Goal: Task Accomplishment & Management: Manage account settings

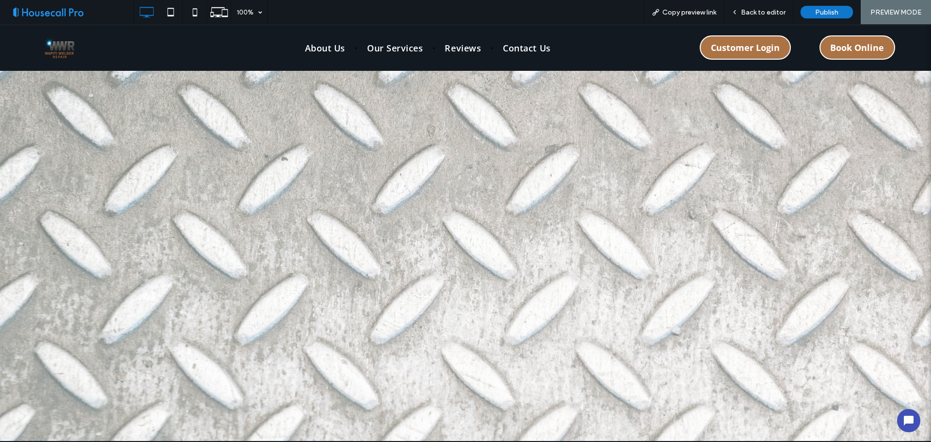
scroll to position [2715, 0]
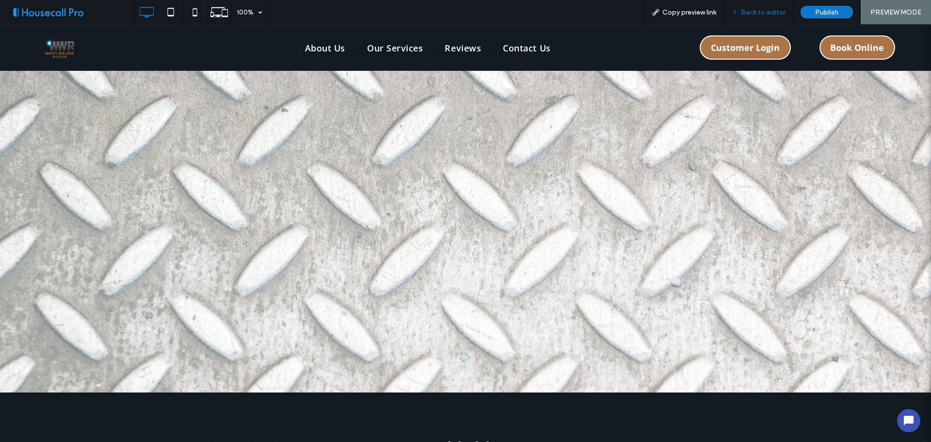
click at [758, 13] on span "Back to editor" at bounding box center [763, 12] width 45 height 8
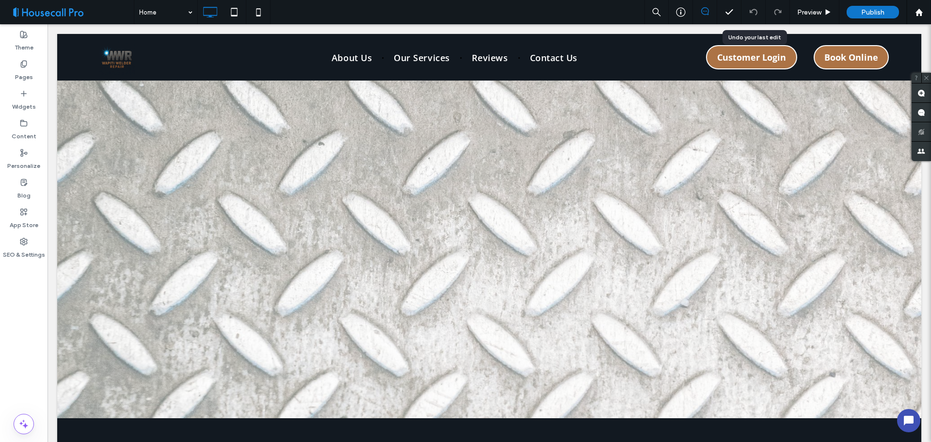
scroll to position [2723, 0]
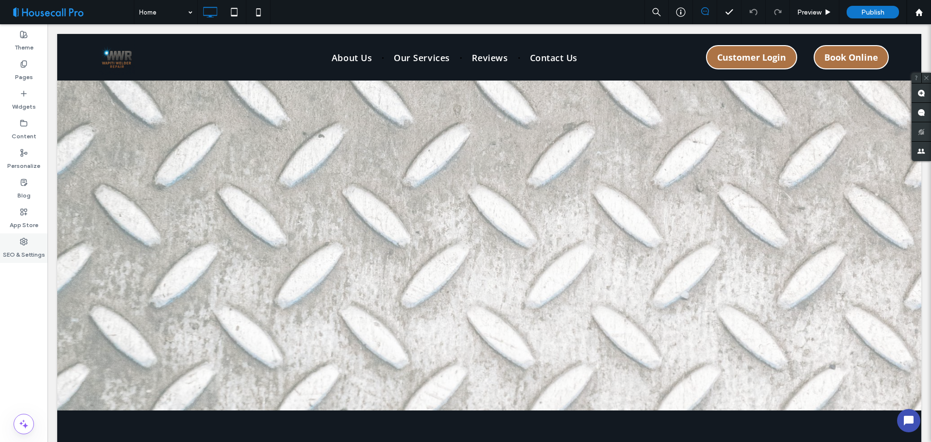
click at [31, 242] on div "SEO & Settings" at bounding box center [24, 248] width 48 height 30
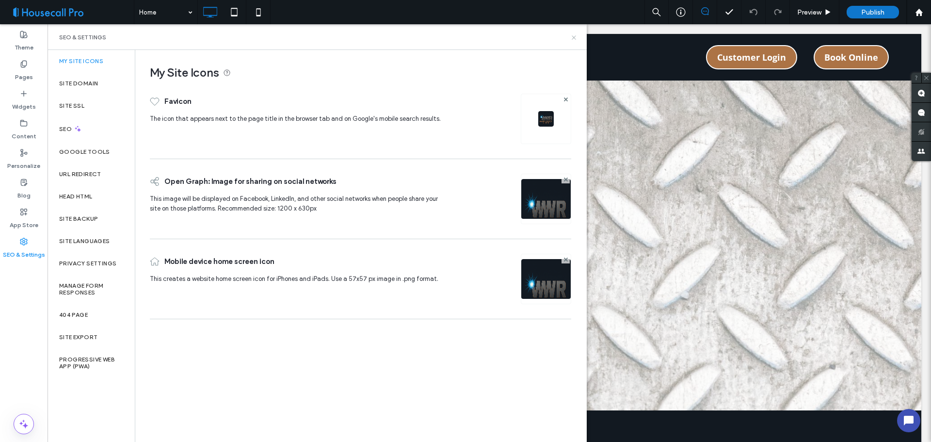
click at [573, 38] on icon at bounding box center [573, 37] width 7 height 7
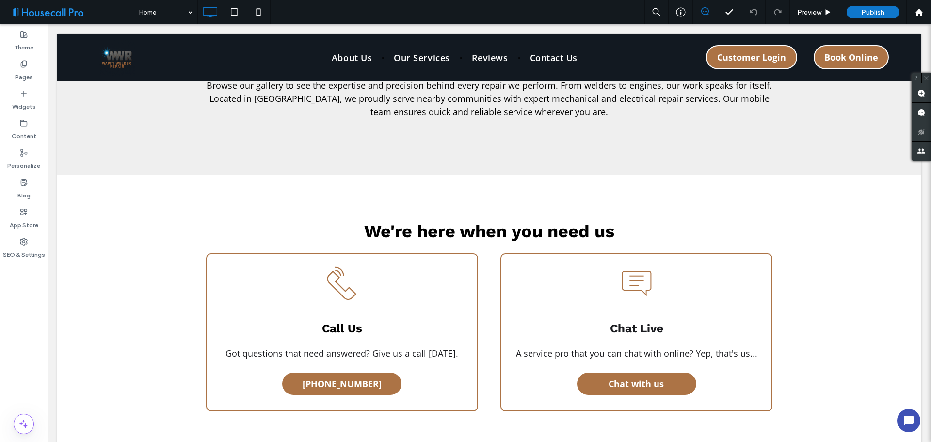
scroll to position [1898, 0]
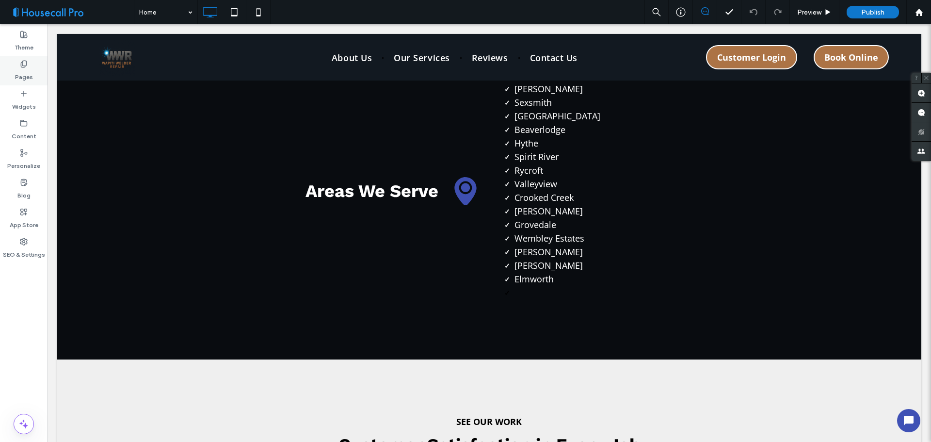
click at [27, 70] on label "Pages" at bounding box center [24, 75] width 18 height 14
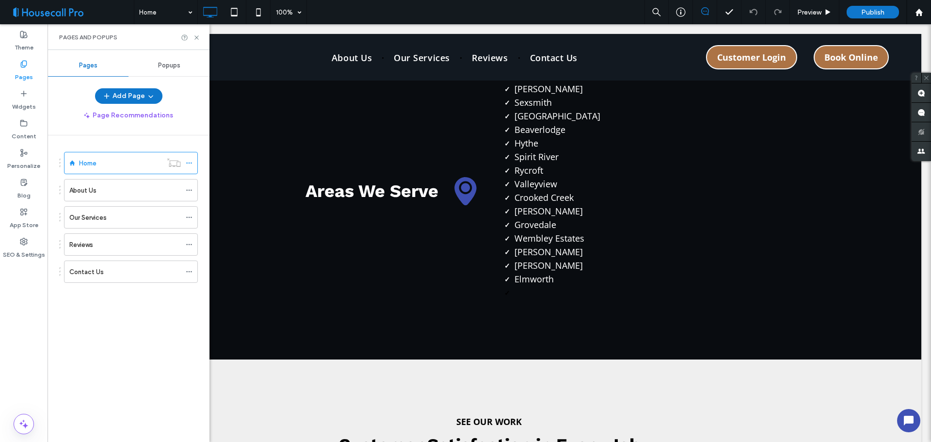
scroll to position [1656, 0]
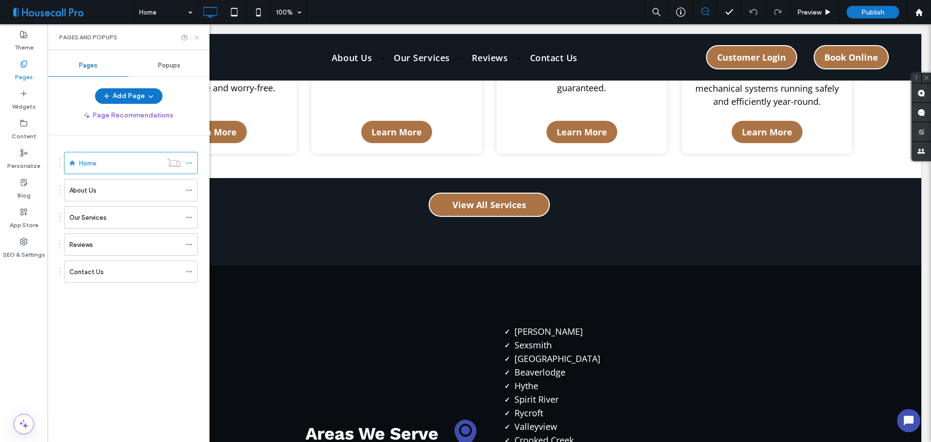
click at [197, 41] on icon at bounding box center [196, 37] width 7 height 7
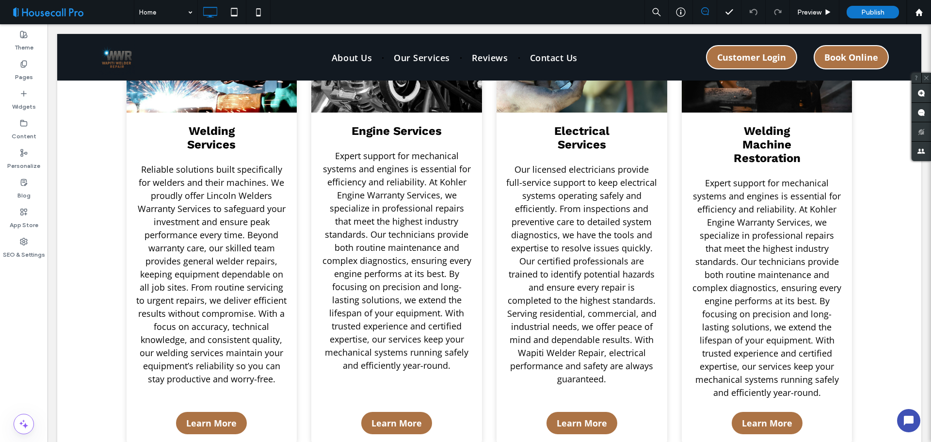
scroll to position [1559, 0]
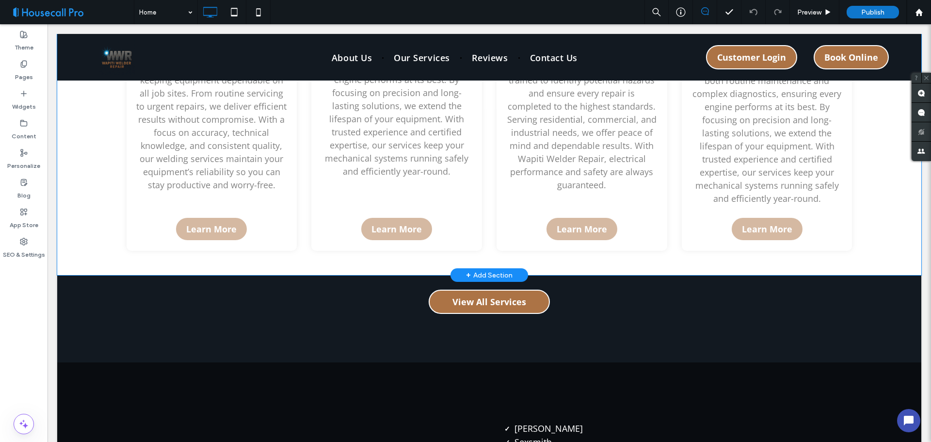
click at [213, 223] on div "Click to edit in Flex Mode" at bounding box center [489, 7] width 864 height 536
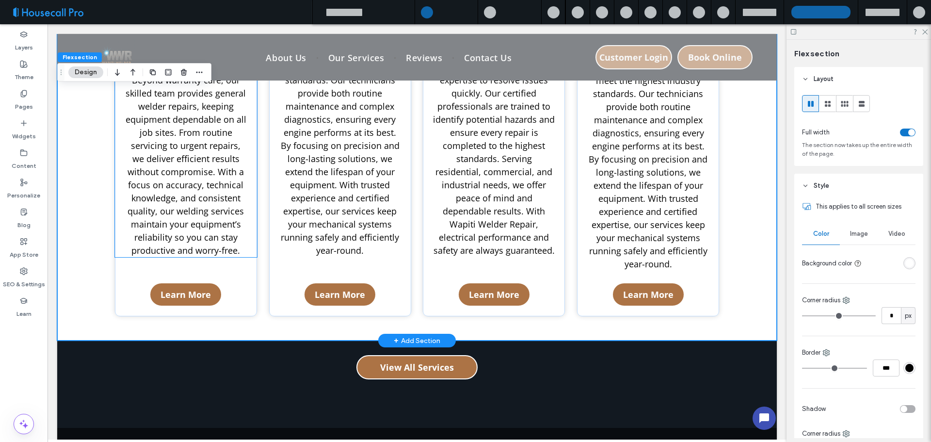
scroll to position [1585, 0]
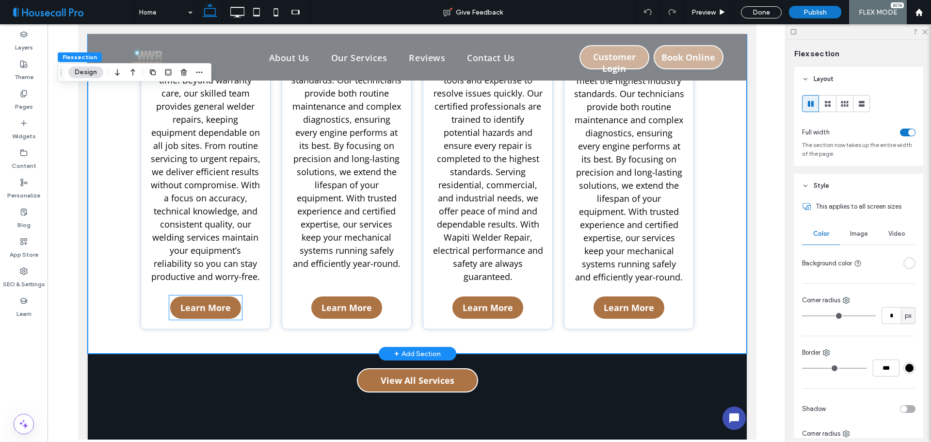
click at [220, 304] on span "Learn More" at bounding box center [205, 308] width 50 height 12
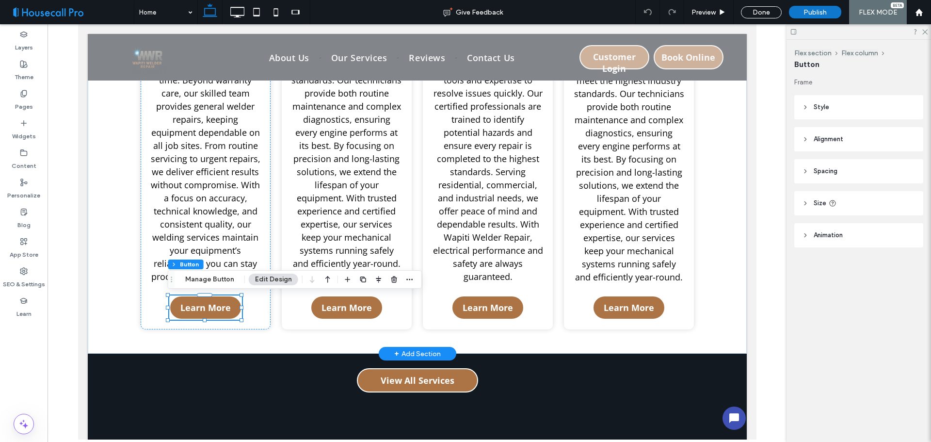
type input "**"
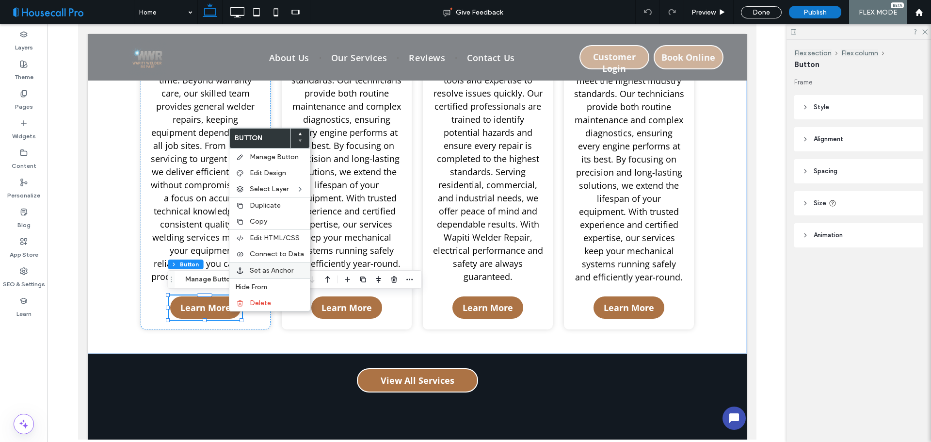
click at [268, 270] on span "Set as Anchor" at bounding box center [272, 270] width 44 height 8
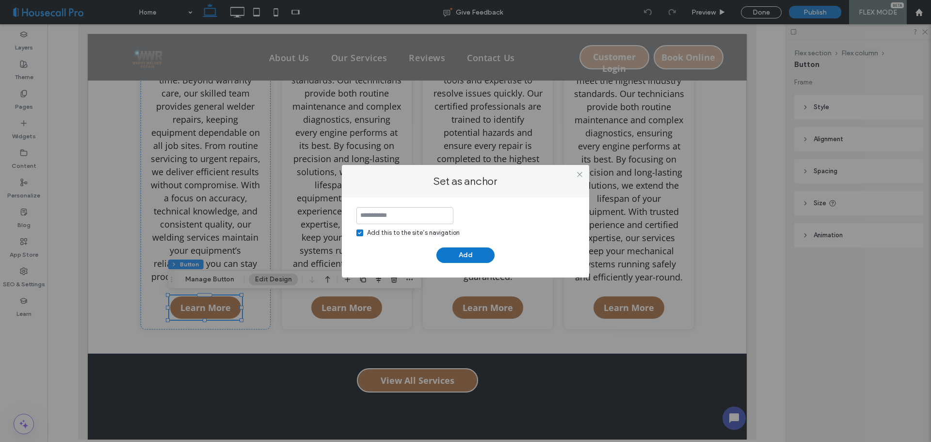
click at [584, 174] on div at bounding box center [579, 174] width 15 height 15
click at [580, 174] on icon at bounding box center [579, 174] width 7 height 7
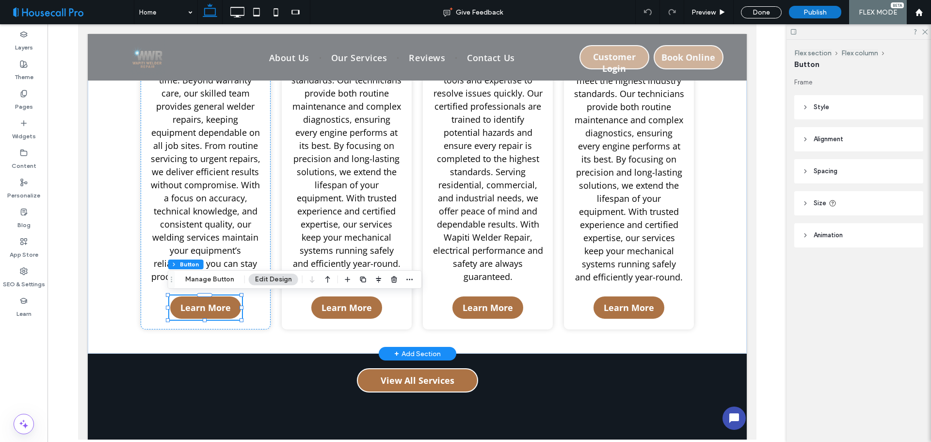
scroll to position [1439, 0]
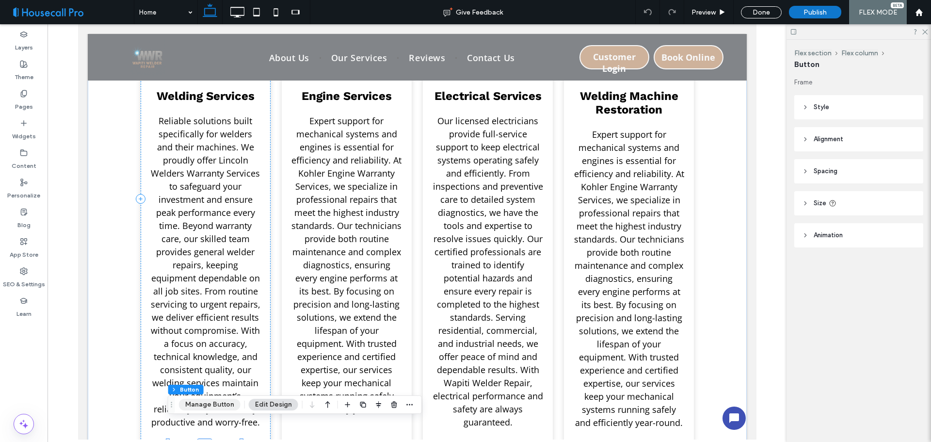
click at [209, 406] on button "Manage Button" at bounding box center [210, 404] width 62 height 12
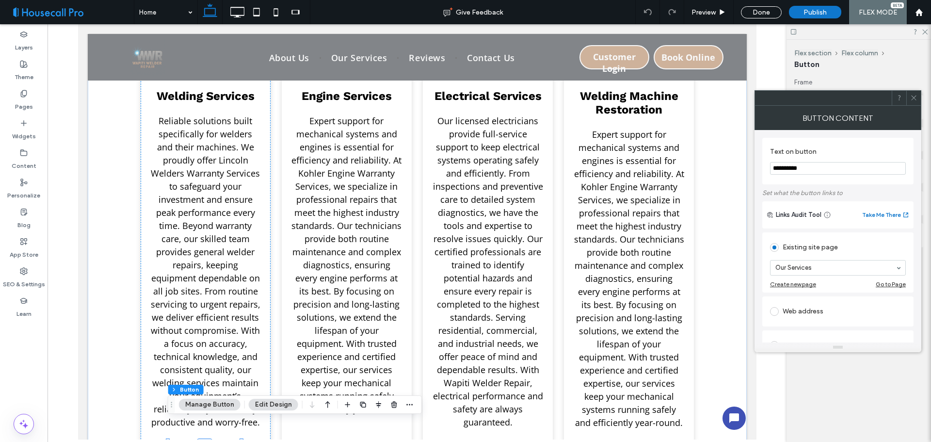
click at [913, 97] on use at bounding box center [913, 98] width 5 height 5
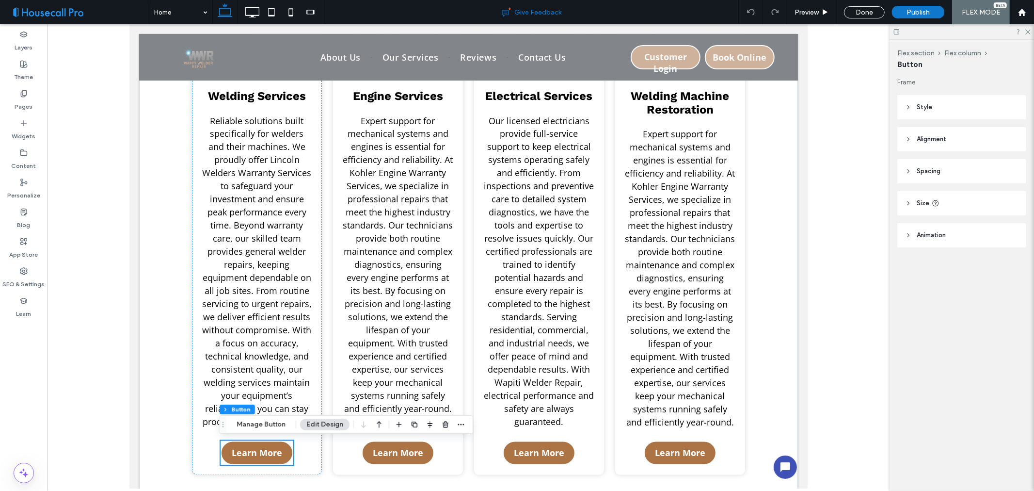
scroll to position [1439, 0]
drag, startPoint x: 656, startPoint y: 36, endPoint x: 246, endPoint y: 452, distance: 584.1
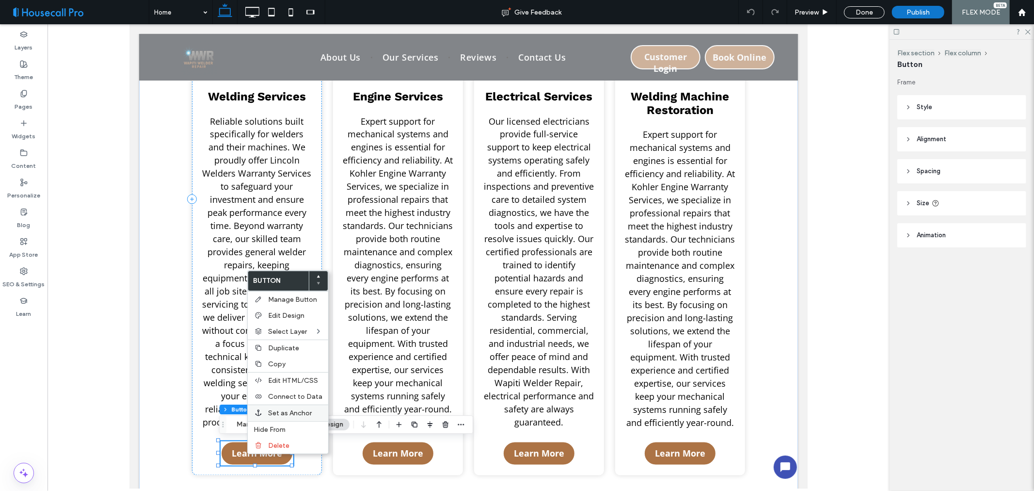
click at [293, 405] on div "Set as Anchor" at bounding box center [288, 412] width 80 height 16
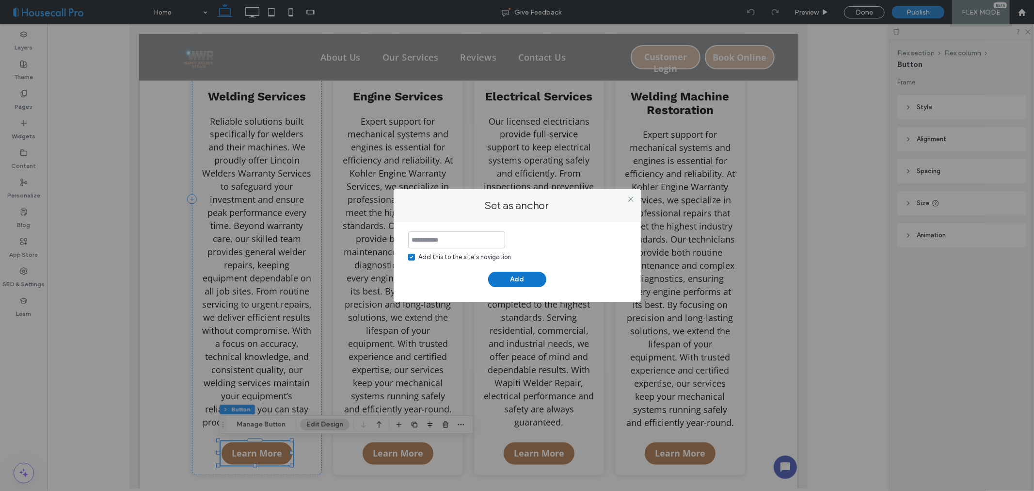
click at [471, 239] on input at bounding box center [456, 239] width 97 height 17
type input "**********"
click at [514, 280] on button "Add" at bounding box center [517, 279] width 58 height 16
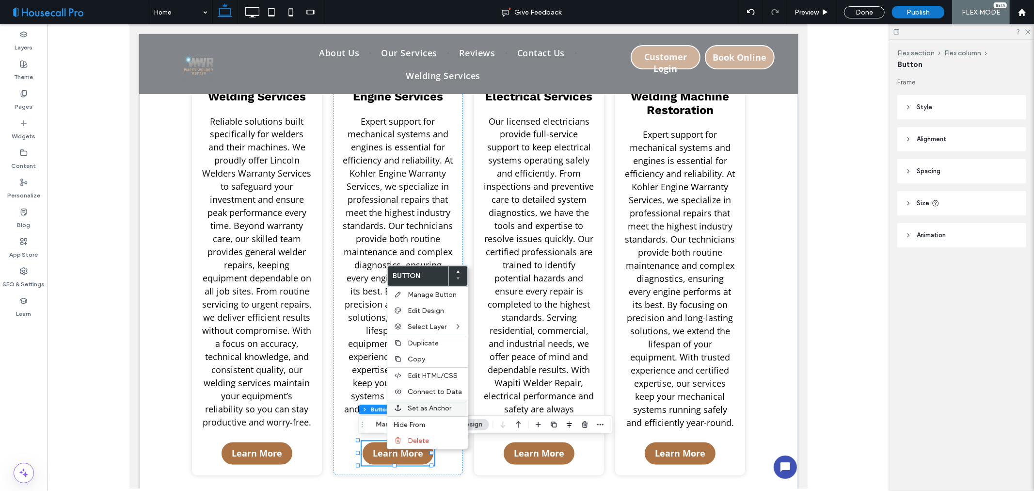
type input "**"
click at [423, 404] on span "Set as Anchor" at bounding box center [430, 408] width 44 height 8
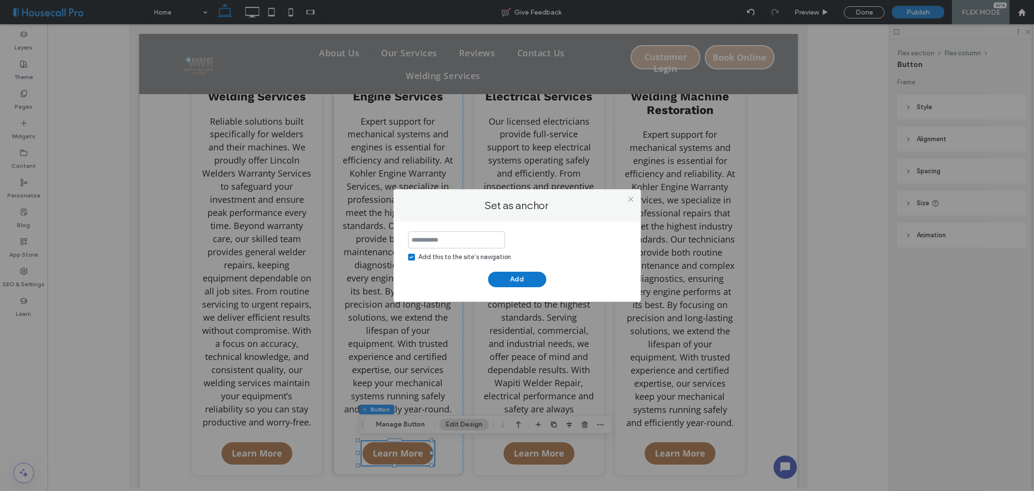
click at [461, 239] on input at bounding box center [456, 239] width 97 height 17
type input "**********"
click at [517, 284] on button "Add" at bounding box center [517, 279] width 58 height 16
type input "*"
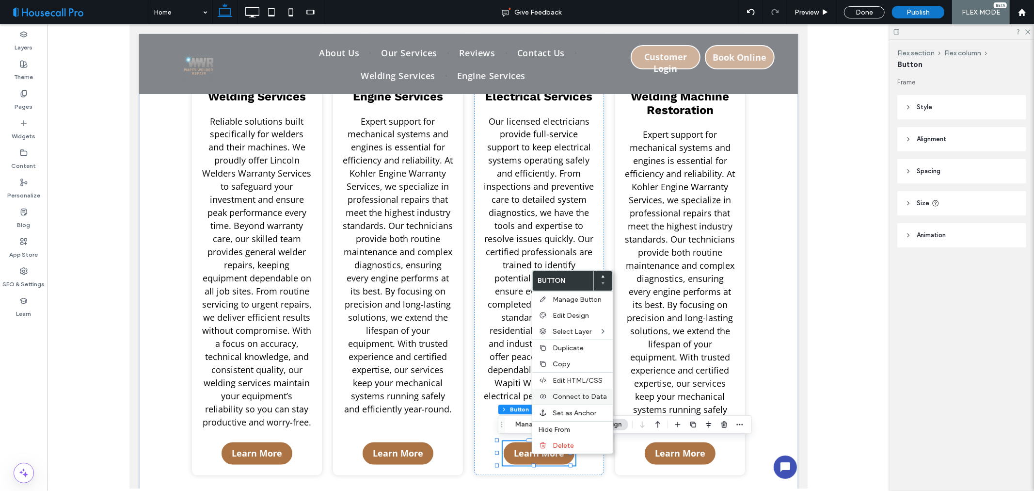
type input "**"
click at [573, 410] on span "Set as Anchor" at bounding box center [575, 413] width 44 height 8
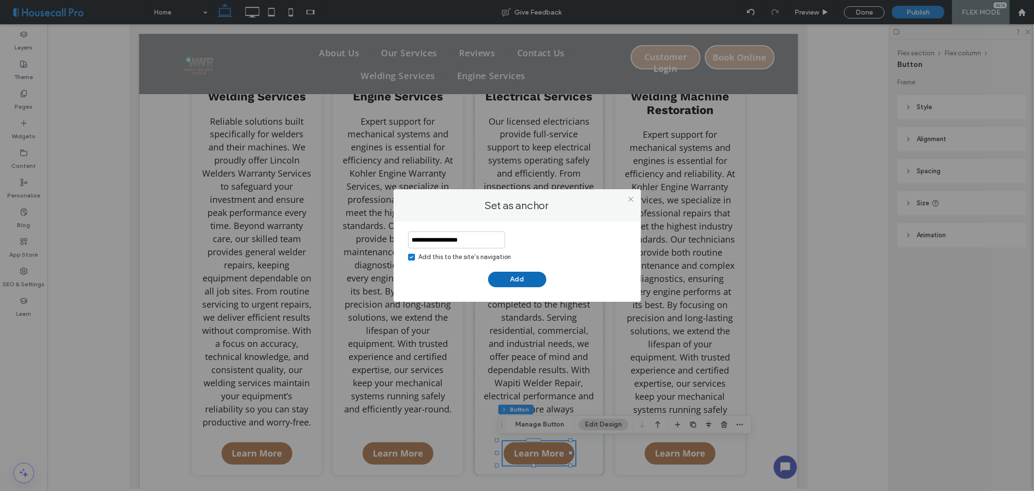
type input "**********"
click at [508, 275] on button "Add" at bounding box center [517, 279] width 58 height 16
type input "*"
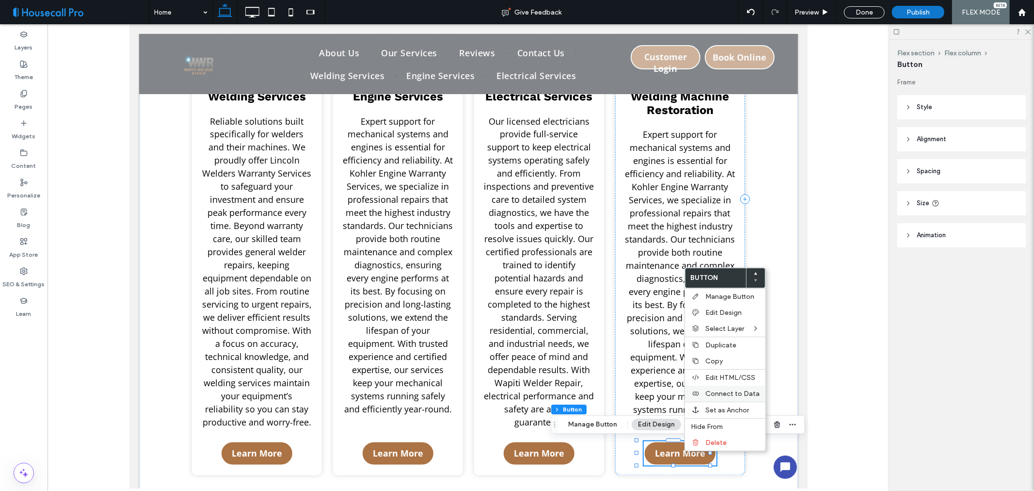
type input "**"
click at [720, 410] on span "Set as Anchor" at bounding box center [727, 410] width 44 height 8
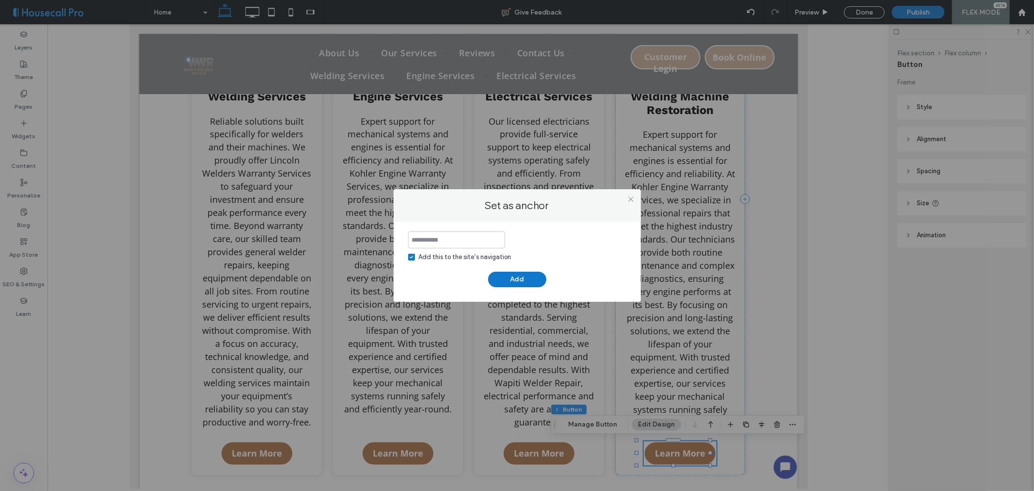
click at [469, 239] on input at bounding box center [456, 239] width 97 height 17
type input "**********"
click at [520, 285] on button "Add" at bounding box center [517, 279] width 58 height 16
type input "*"
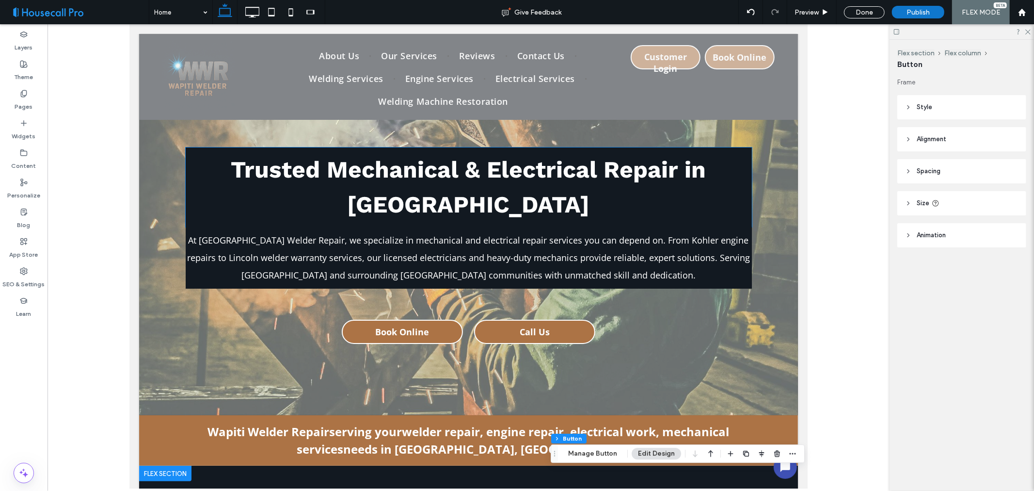
scroll to position [0, 0]
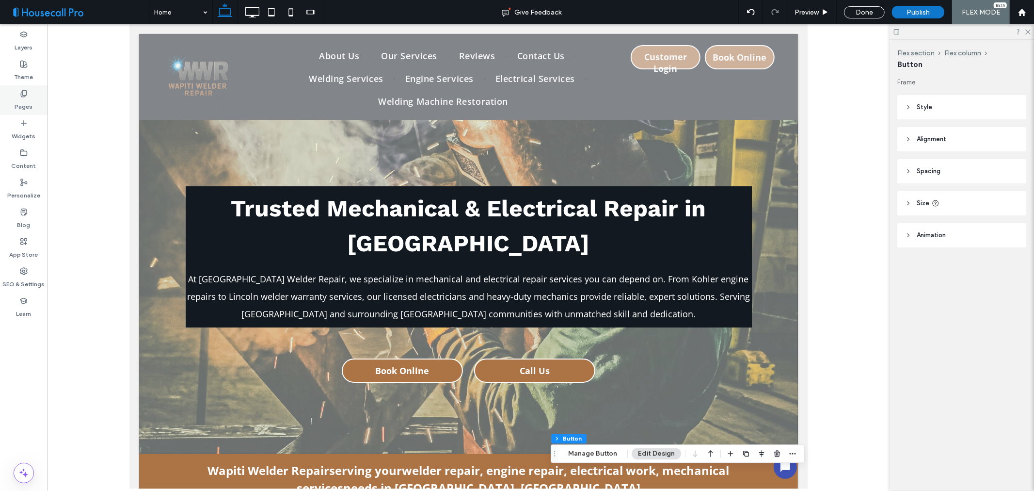
click at [27, 97] on icon at bounding box center [24, 94] width 8 height 8
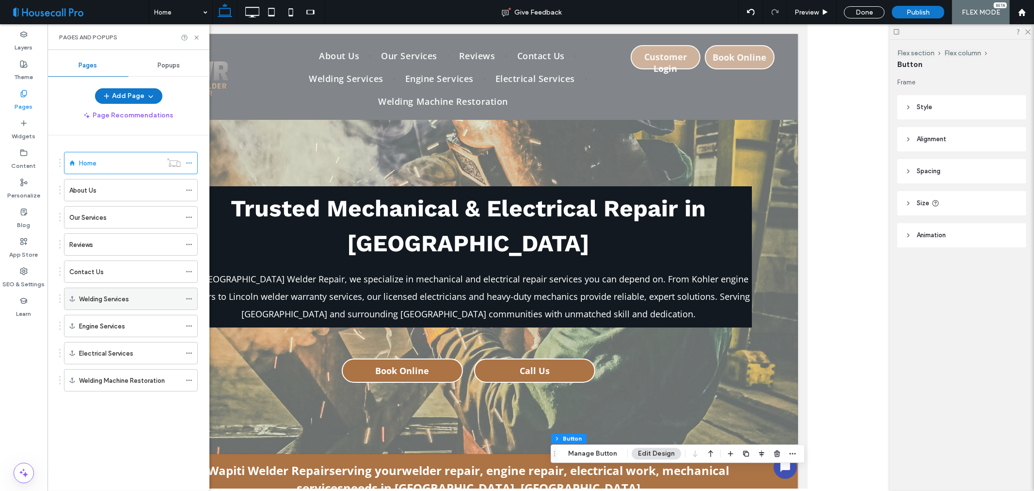
click at [190, 302] on icon at bounding box center [189, 298] width 7 height 7
drag, startPoint x: 122, startPoint y: 419, endPoint x: 123, endPoint y: 402, distance: 16.5
click at [122, 419] on div "Home About Us Our Services Reviews Contact Us Welding Services Engine Services …" at bounding box center [134, 310] width 150 height 350
click at [188, 222] on span at bounding box center [189, 217] width 7 height 15
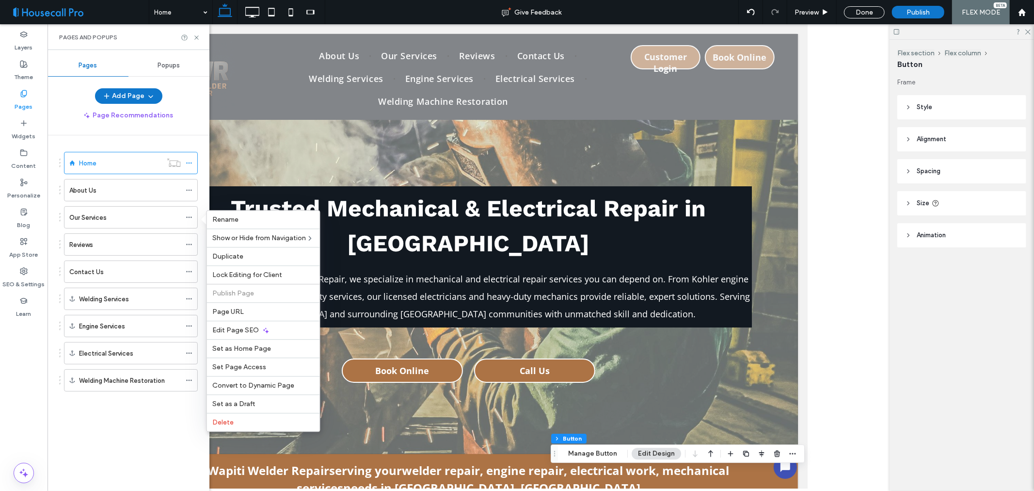
click at [59, 298] on div "Welding Services" at bounding box center [128, 298] width 139 height 22
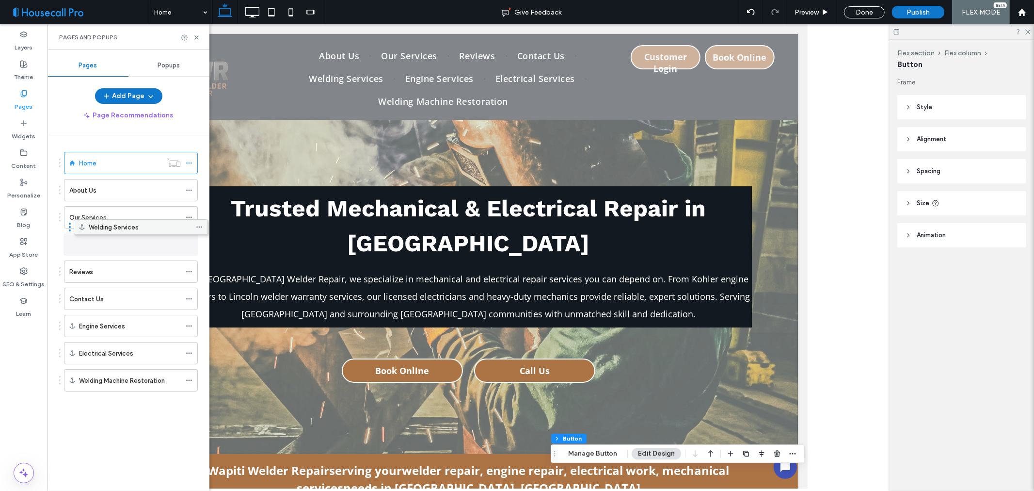
drag, startPoint x: 88, startPoint y: 302, endPoint x: 98, endPoint y: 233, distance: 69.6
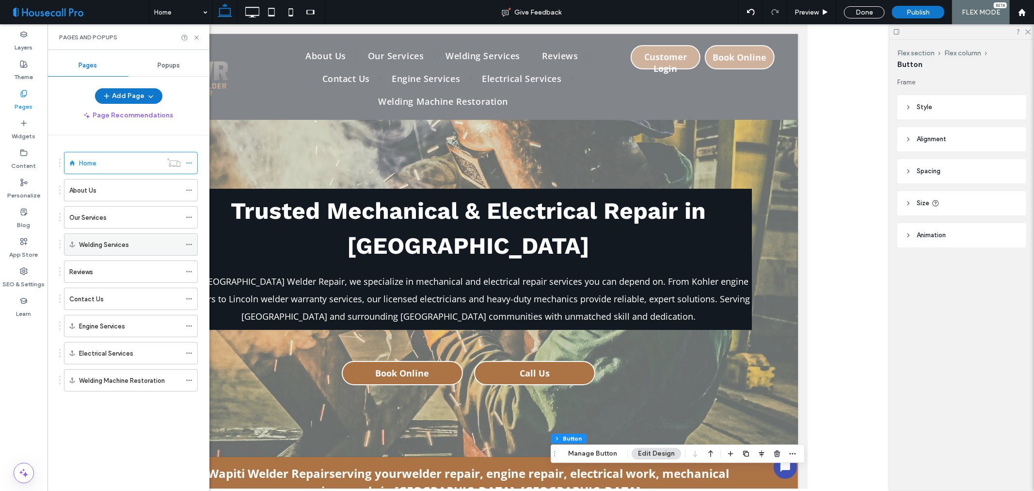
click at [188, 243] on icon at bounding box center [189, 244] width 7 height 7
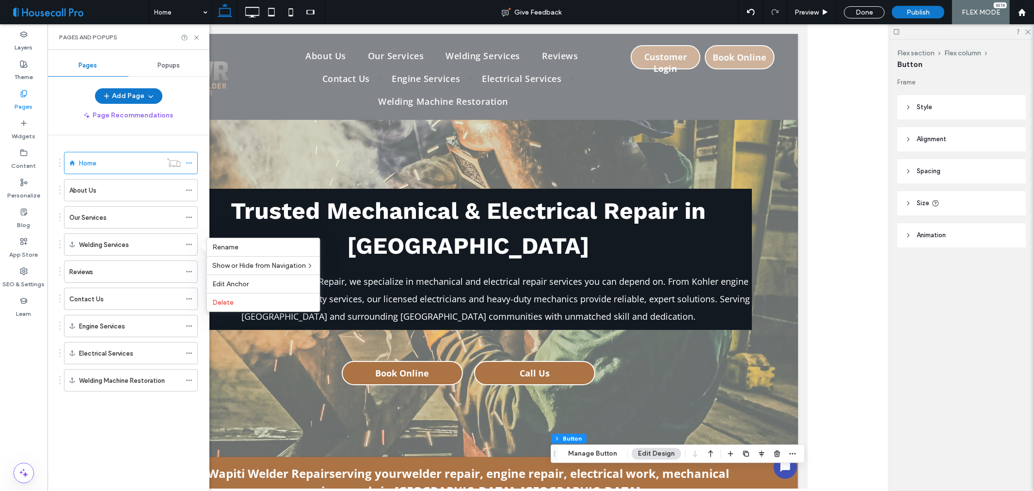
click at [146, 422] on div "Home About Us Our Services Welding Services Reviews Contact Us Engine Services …" at bounding box center [134, 310] width 150 height 350
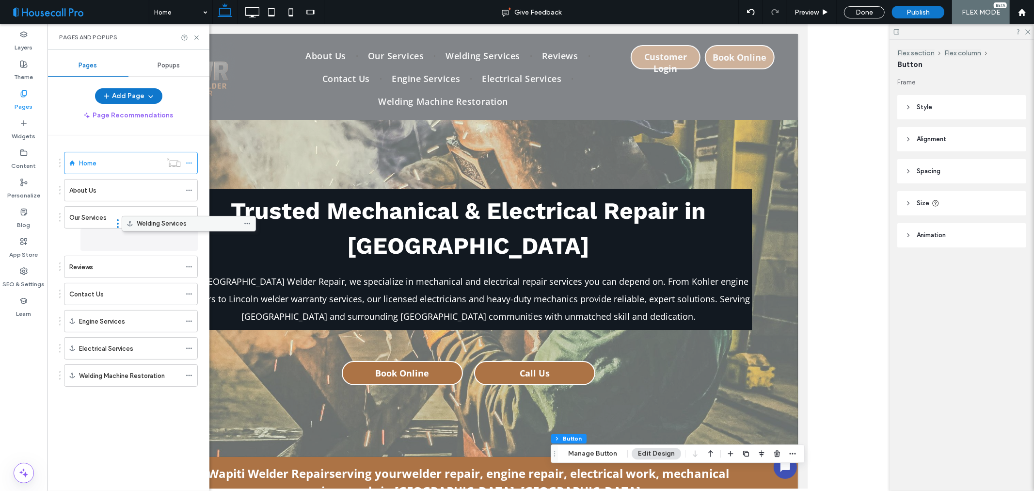
drag, startPoint x: 75, startPoint y: 242, endPoint x: 133, endPoint y: 224, distance: 60.4
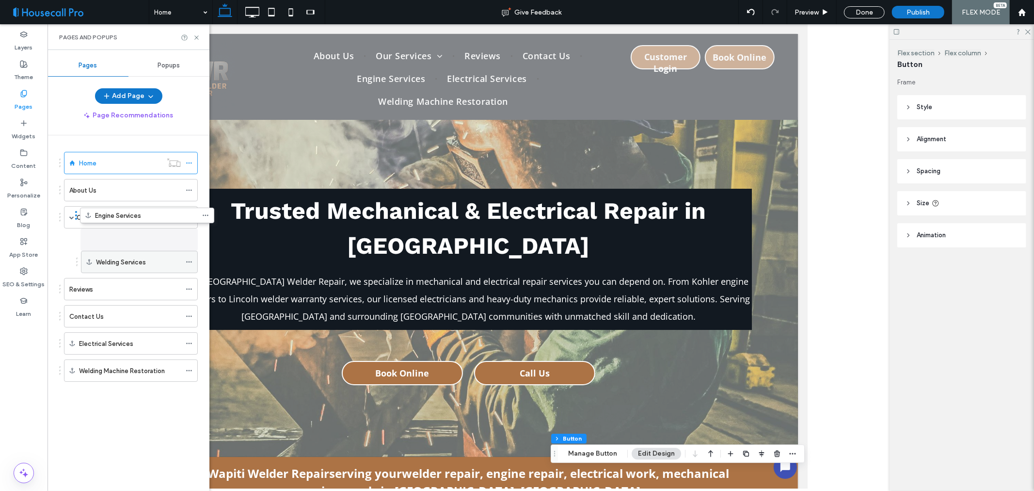
drag, startPoint x: 103, startPoint y: 320, endPoint x: 123, endPoint y: 231, distance: 91.0
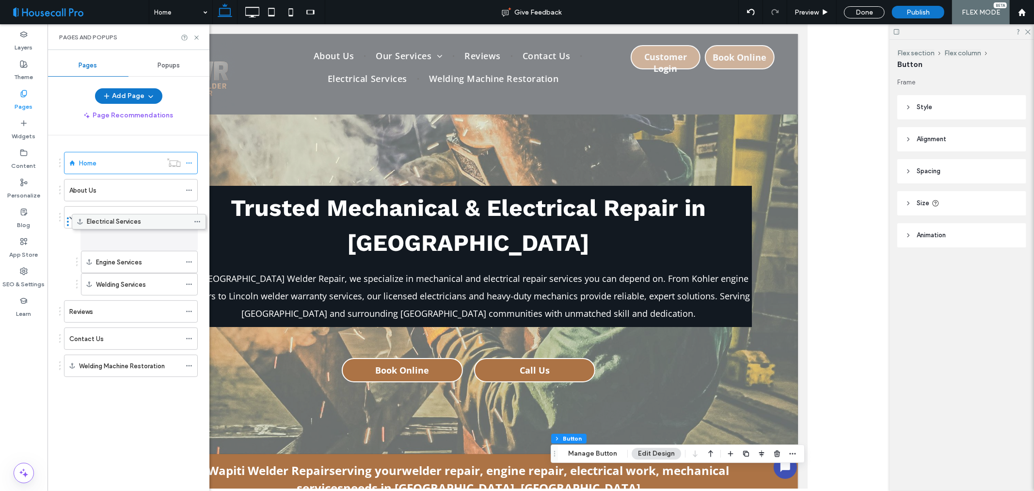
drag, startPoint x: 115, startPoint y: 345, endPoint x: 123, endPoint y: 226, distance: 119.5
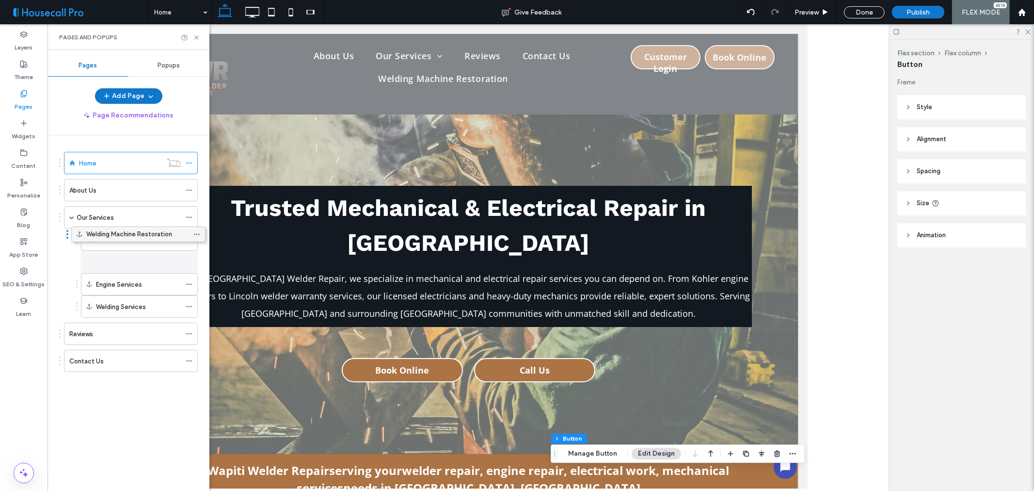
drag, startPoint x: 129, startPoint y: 367, endPoint x: 136, endPoint y: 239, distance: 129.2
click at [191, 334] on icon at bounding box center [189, 333] width 7 height 7
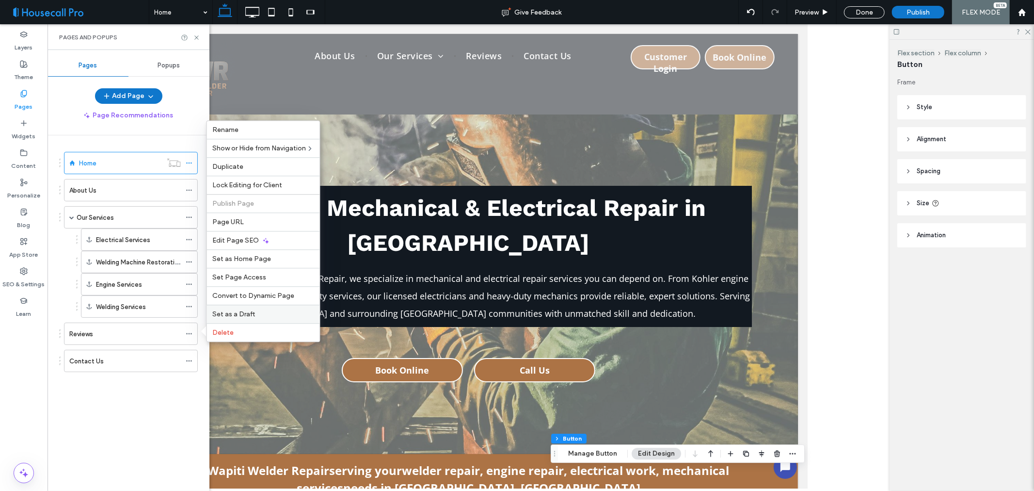
click at [239, 314] on span "Set as a Draft" at bounding box center [234, 314] width 43 height 8
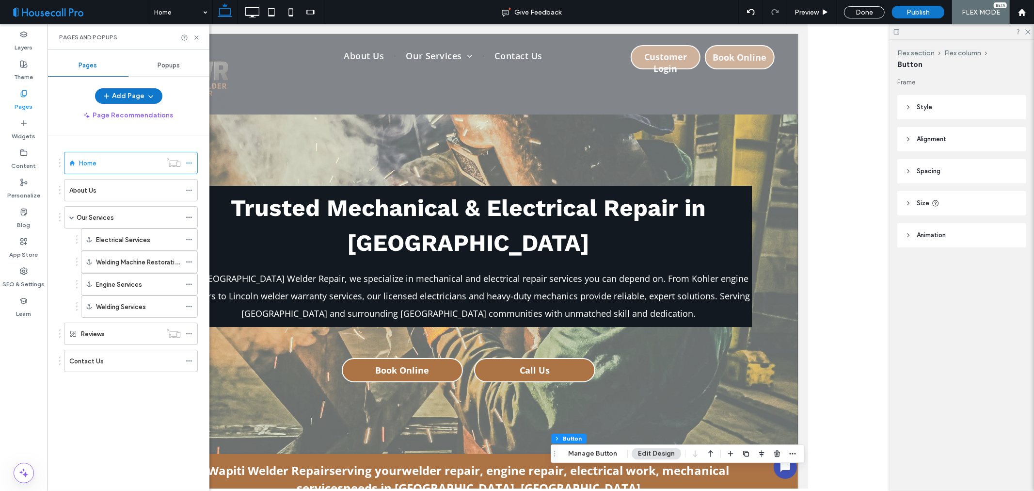
click at [140, 37] on div "Pages and Popups" at bounding box center [128, 37] width 139 height 8
drag, startPoint x: 199, startPoint y: 37, endPoint x: 69, endPoint y: 13, distance: 132.3
click at [199, 37] on icon at bounding box center [196, 37] width 7 height 7
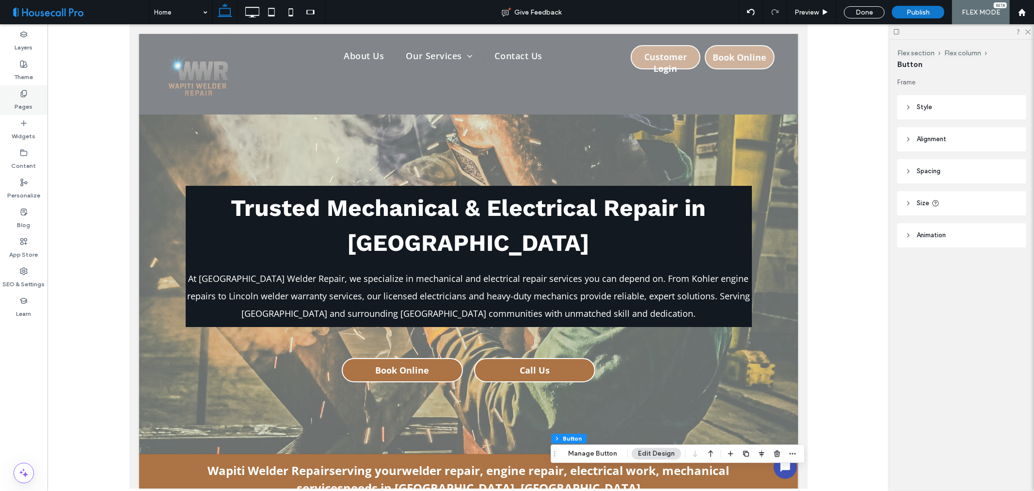
click at [34, 95] on div "Pages" at bounding box center [24, 100] width 48 height 30
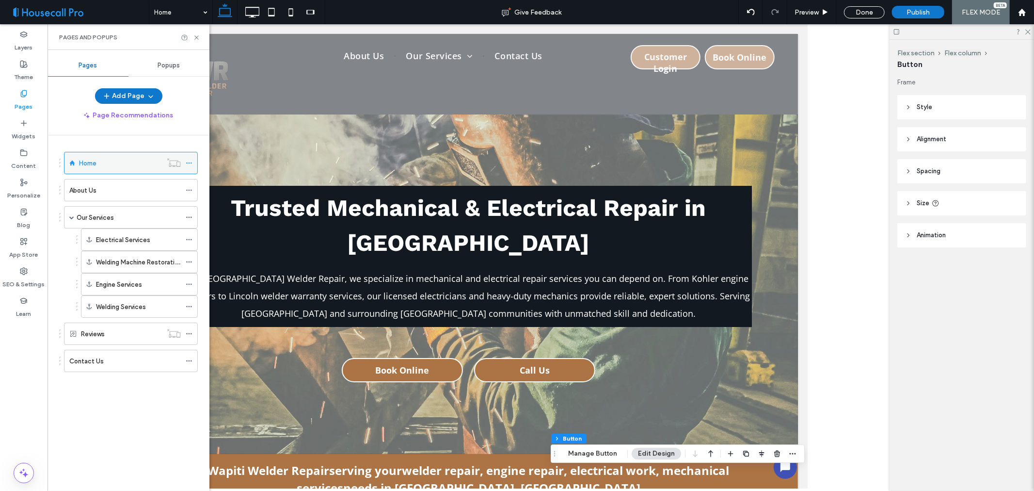
click at [185, 165] on div at bounding box center [174, 163] width 24 height 10
click at [190, 162] on use at bounding box center [188, 162] width 5 height 1
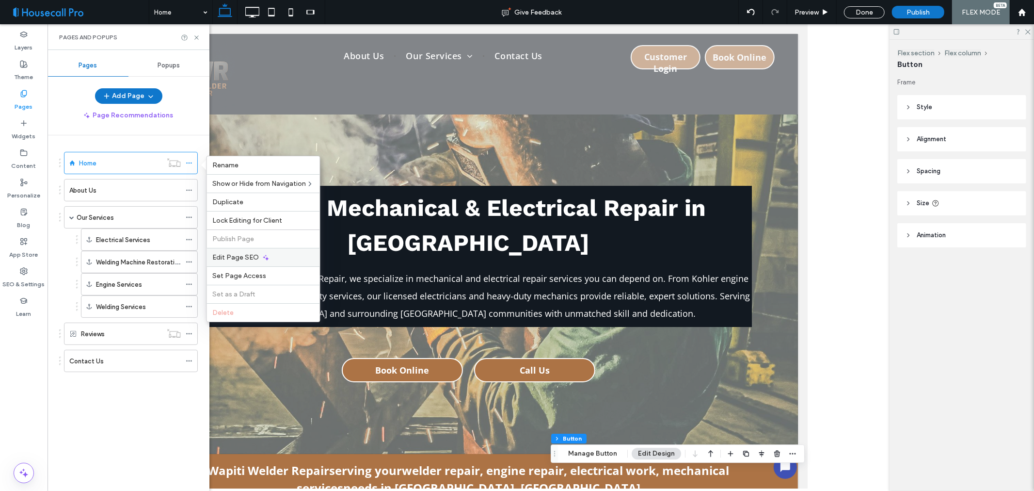
click at [246, 253] on span "Edit Page SEO" at bounding box center [236, 257] width 47 height 8
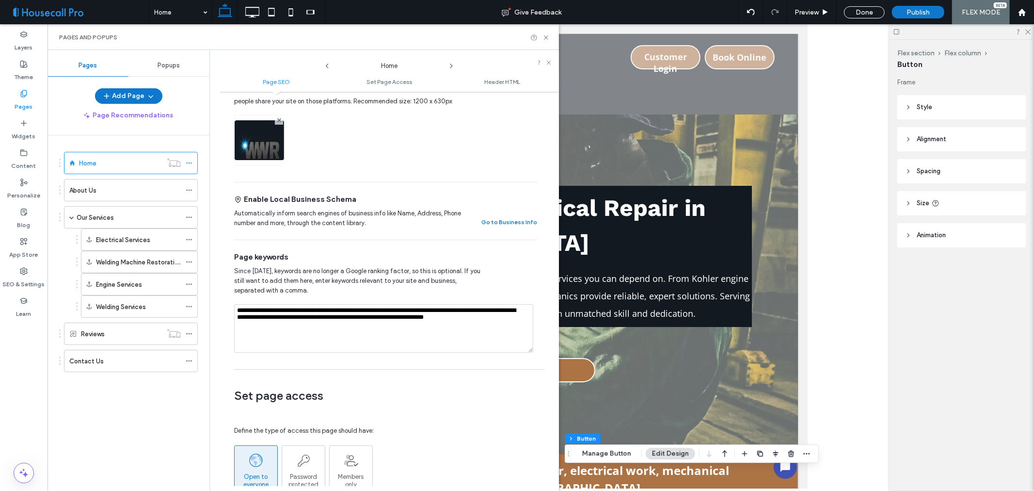
scroll to position [269, 0]
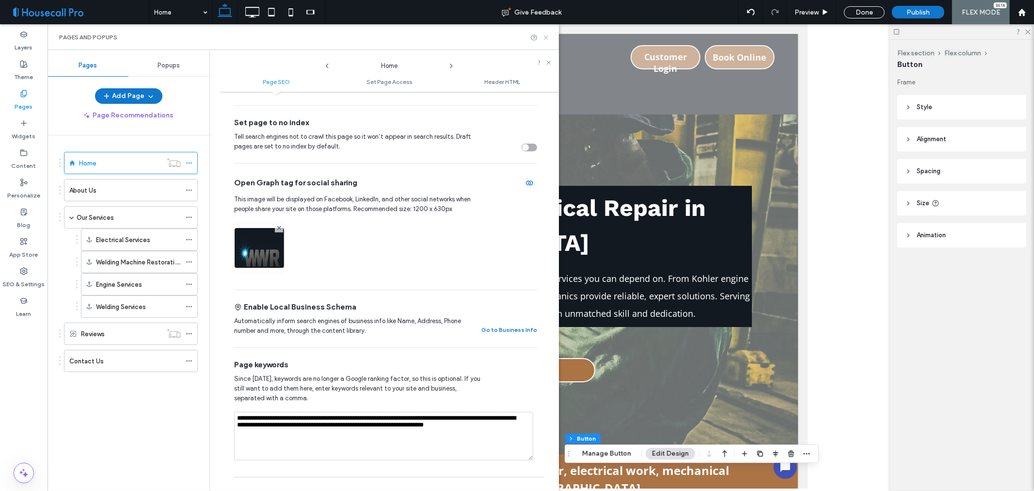
click at [544, 36] on icon at bounding box center [545, 37] width 7 height 7
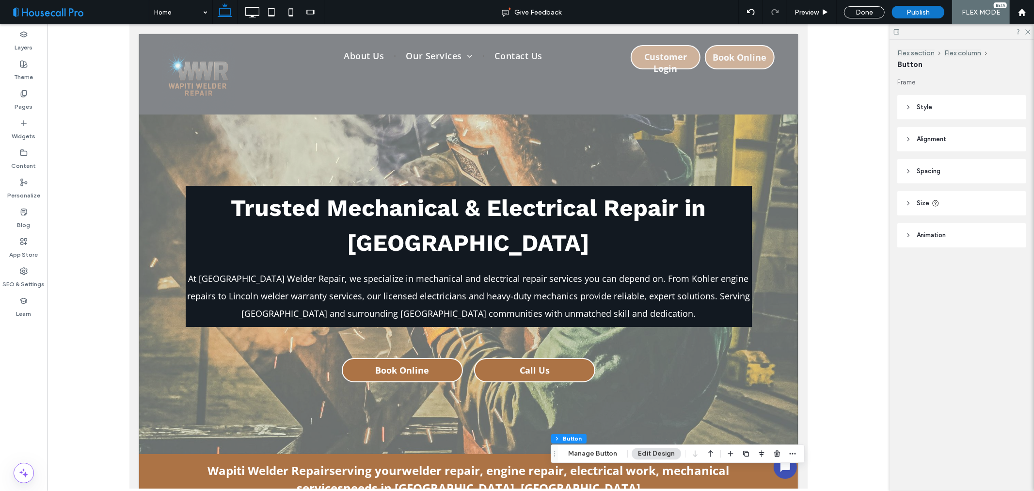
click at [60, 323] on div at bounding box center [469, 256] width 842 height 464
click at [23, 361] on div "Layers Theme Pages Widgets Content Personalize Blog App Store SEO & Settings Le…" at bounding box center [24, 257] width 48 height 466
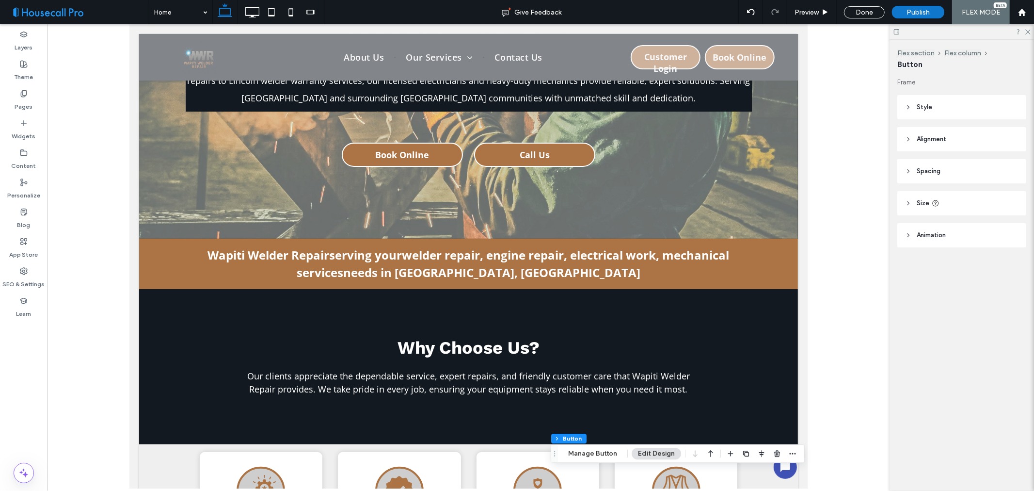
scroll to position [0, 0]
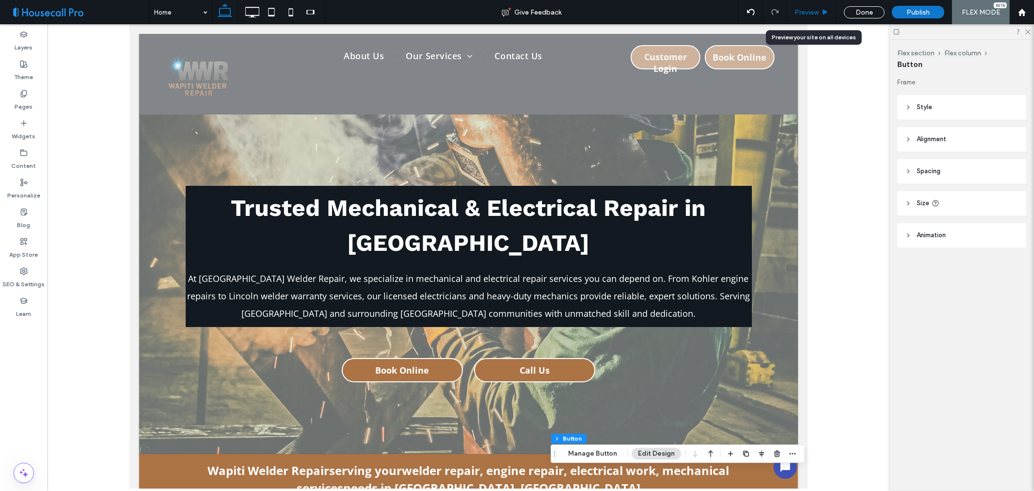
click at [815, 10] on span "Preview" at bounding box center [807, 12] width 24 height 8
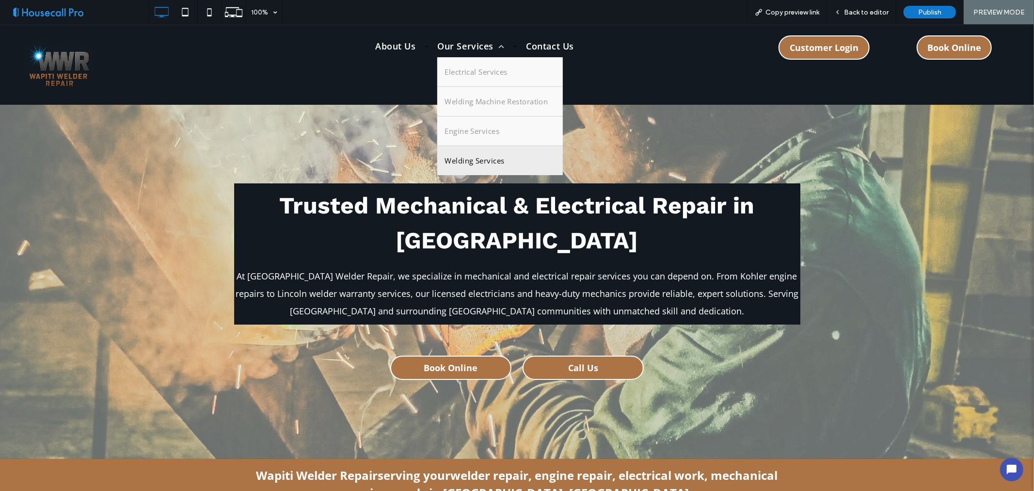
click at [475, 160] on span "Welding Services" at bounding box center [475, 160] width 60 height 15
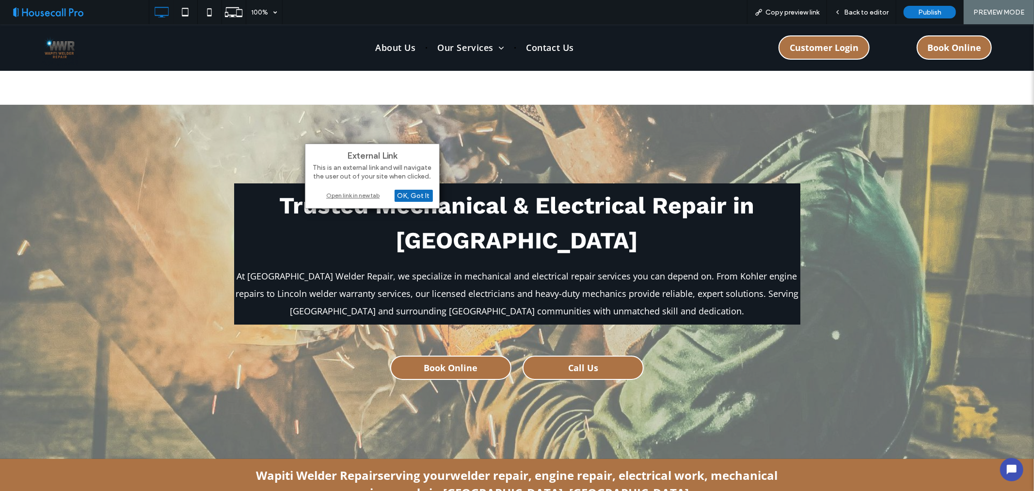
click at [417, 194] on div "OK, Got It" at bounding box center [414, 196] width 38 height 12
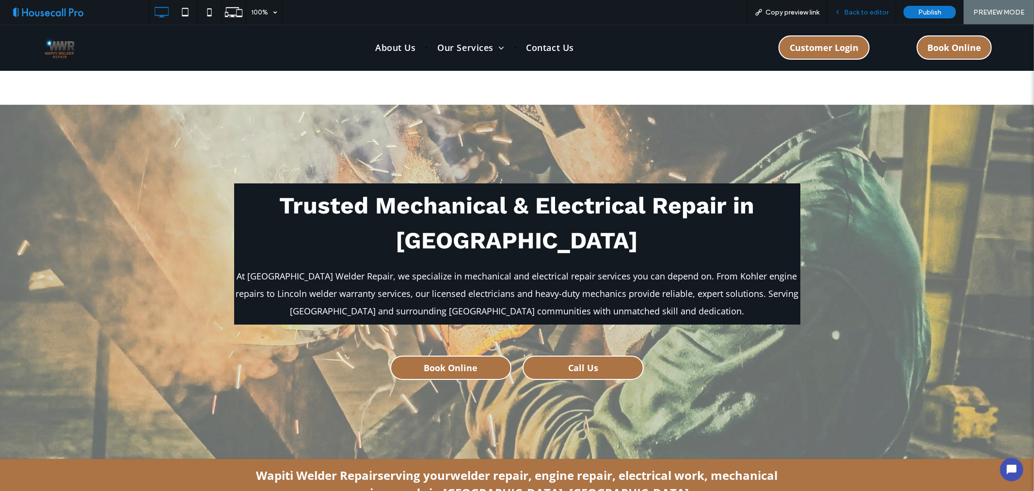
click at [863, 18] on div "Back to editor" at bounding box center [861, 12] width 69 height 24
click at [864, 12] on span "Back to editor" at bounding box center [866, 12] width 45 height 8
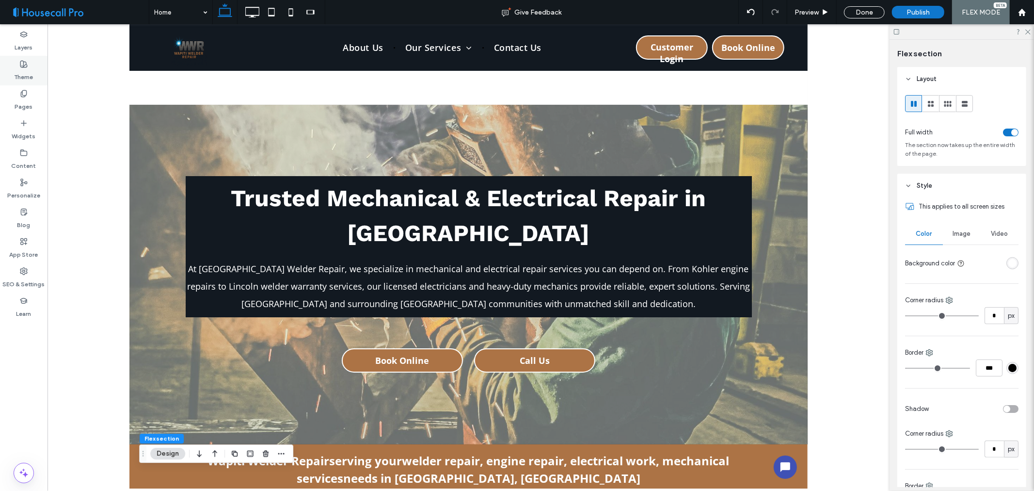
click at [20, 75] on label "Theme" at bounding box center [24, 75] width 19 height 14
